Goal: Transaction & Acquisition: Purchase product/service

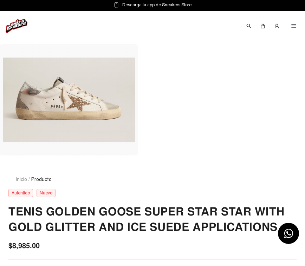
scroll to position [164, 0]
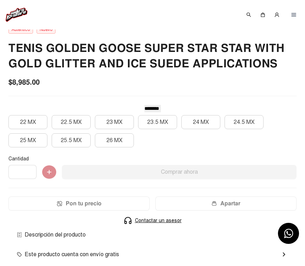
click at [132, 90] on div "TENIS GOLDEN GOOSE SUPER STAR STAR WITH GOLD GLITTER AND ICE SUEDE APPLICATIONS…" at bounding box center [152, 178] width 288 height 275
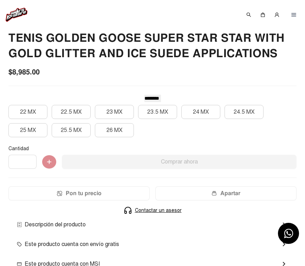
scroll to position [175, 0]
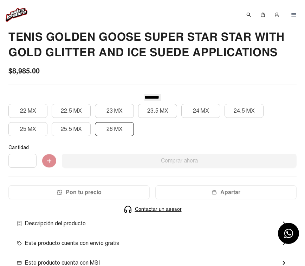
click at [117, 131] on button "26 MX" at bounding box center [114, 129] width 39 height 14
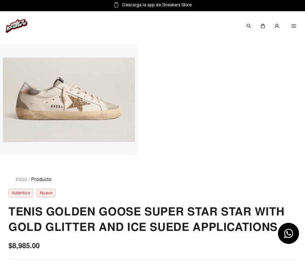
scroll to position [0, 0]
click at [248, 24] on img at bounding box center [249, 26] width 6 height 6
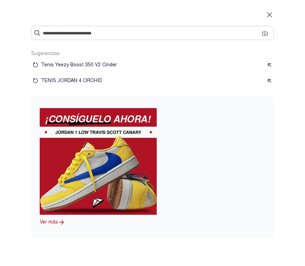
click at [184, 36] on input "text" at bounding box center [152, 33] width 219 height 7
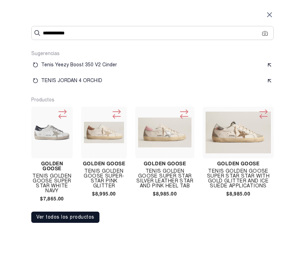
type input "**********"
click at [232, 35] on input "**********" at bounding box center [152, 33] width 219 height 7
click at [52, 213] on button "Ver todos los productos" at bounding box center [65, 217] width 68 height 11
click at [61, 223] on button "Ver todos los productos" at bounding box center [65, 217] width 68 height 11
click at [61, 220] on button "Ver todos los productos" at bounding box center [65, 217] width 68 height 11
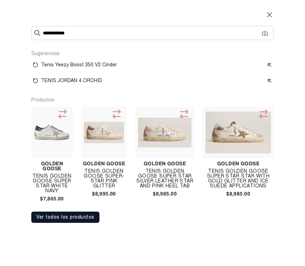
click at [61, 220] on button "Ver todos los productos" at bounding box center [65, 217] width 68 height 11
click at [54, 155] on div at bounding box center [51, 133] width 41 height 52
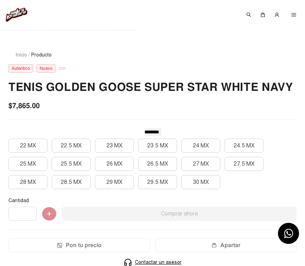
scroll to position [132, 0]
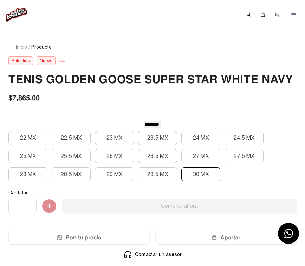
click at [207, 176] on button "30 MX" at bounding box center [200, 175] width 39 height 14
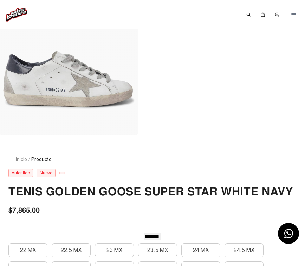
scroll to position [20, 0]
